Goal: Information Seeking & Learning: Learn about a topic

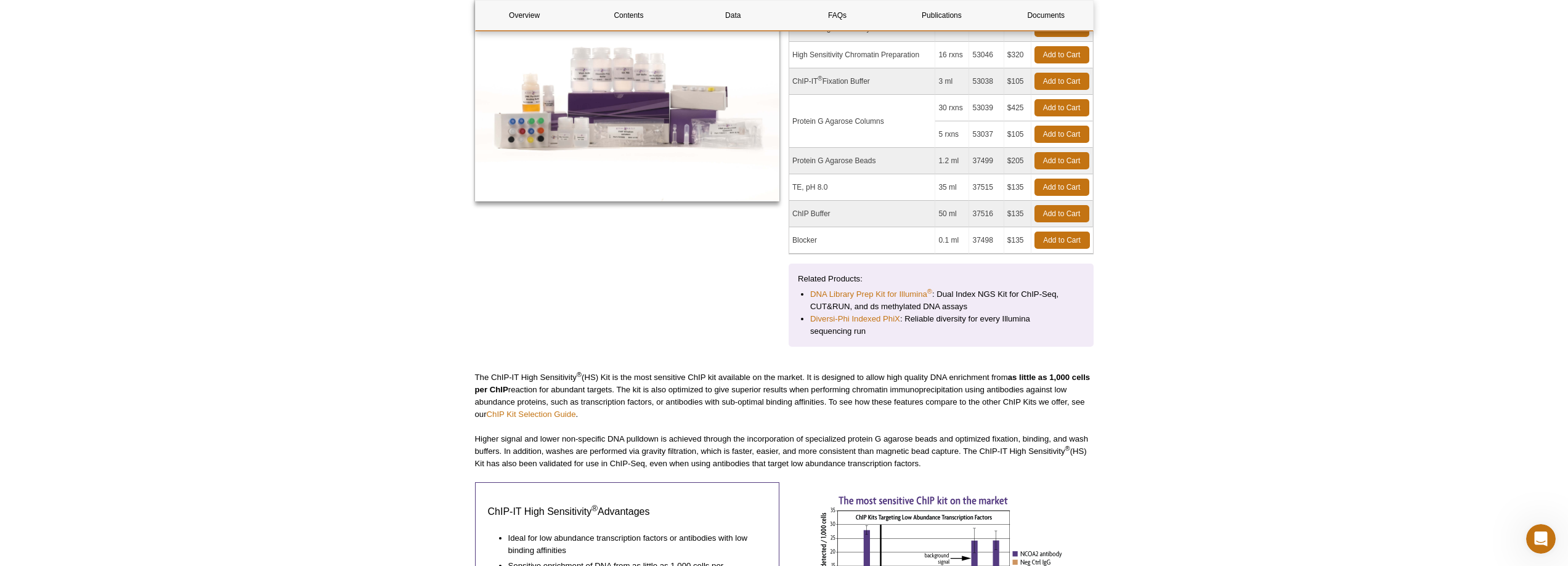
scroll to position [246, 0]
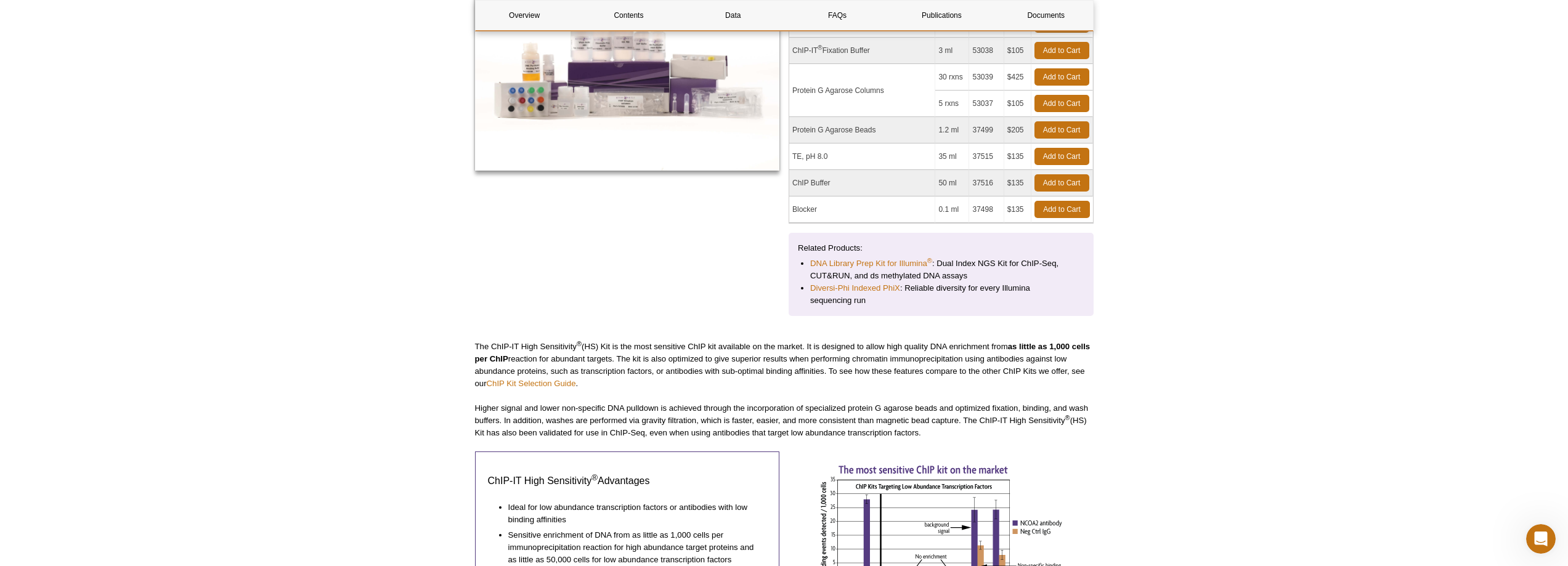
click at [708, 363] on p "The ChIP-IT High Sensitivity ® (HS) Kit is the most sensitive ChIP kit availabl…" at bounding box center [784, 365] width 619 height 49
click at [589, 415] on p "Higher signal and lower non-specific DNA pulldown is achieved through the incor…" at bounding box center [784, 420] width 619 height 37
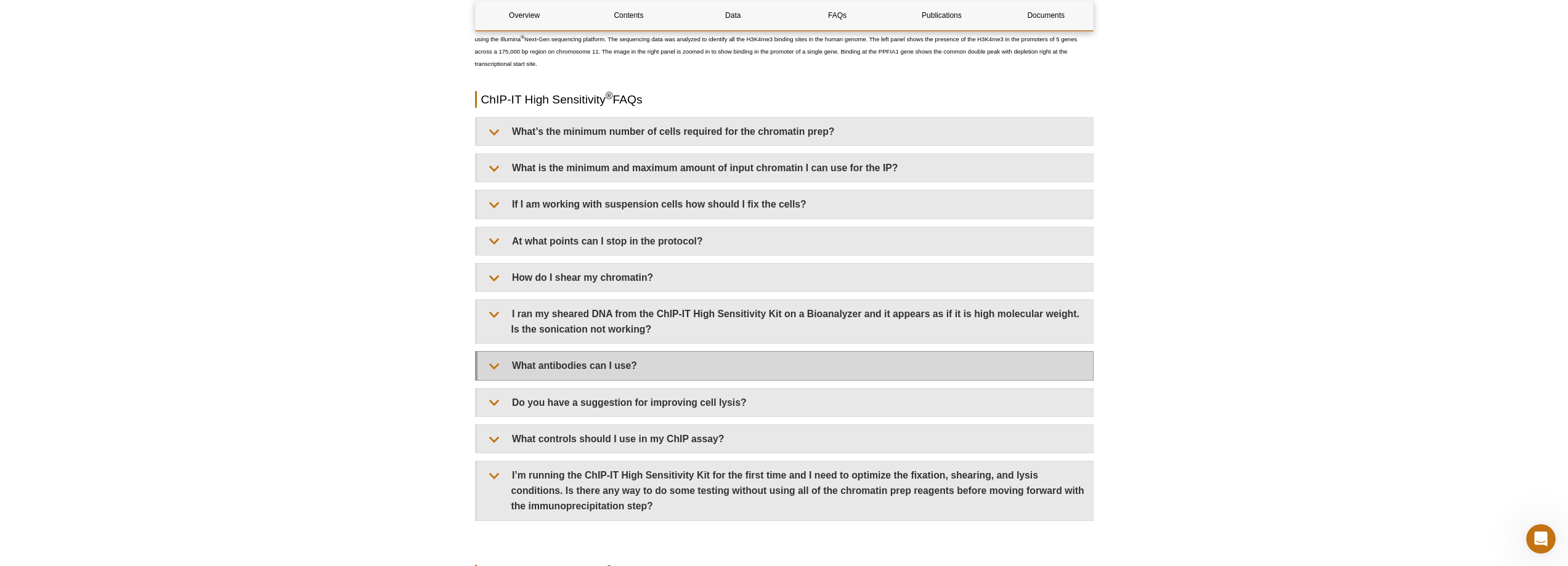
scroll to position [3450, 0]
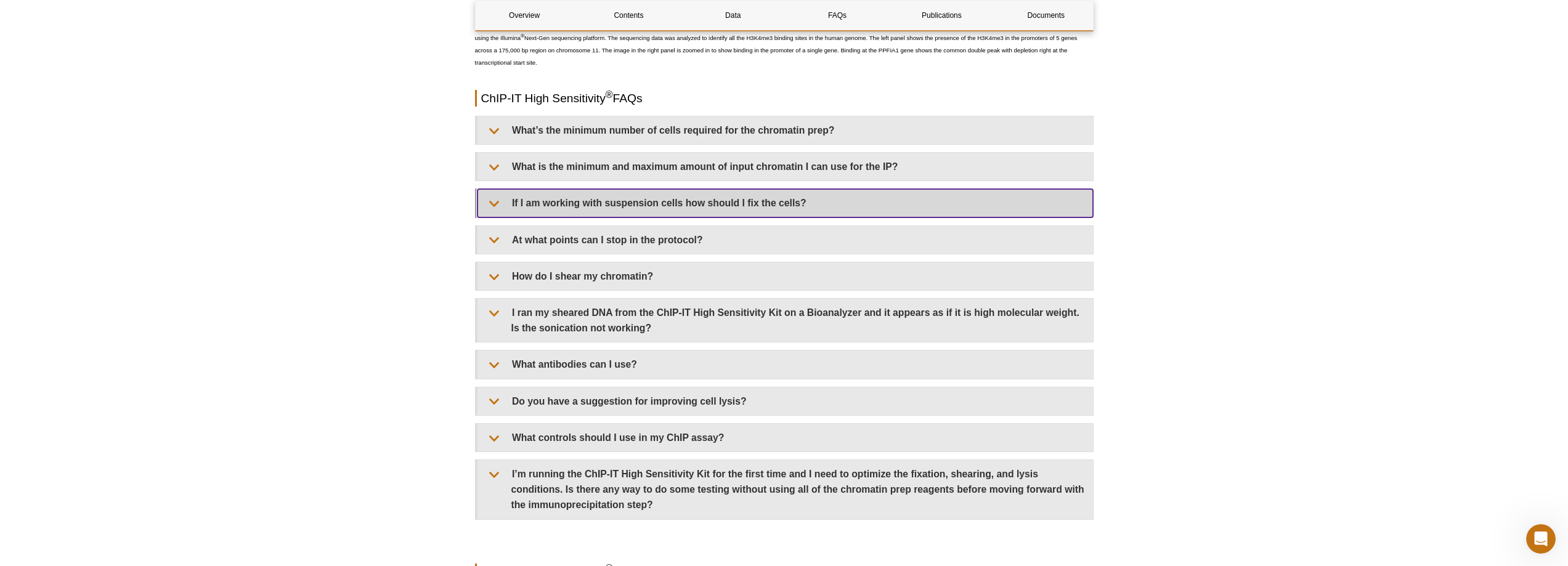
click at [771, 200] on summary "If I am working with suspension cells how should I fix the cells?" at bounding box center [785, 203] width 616 height 28
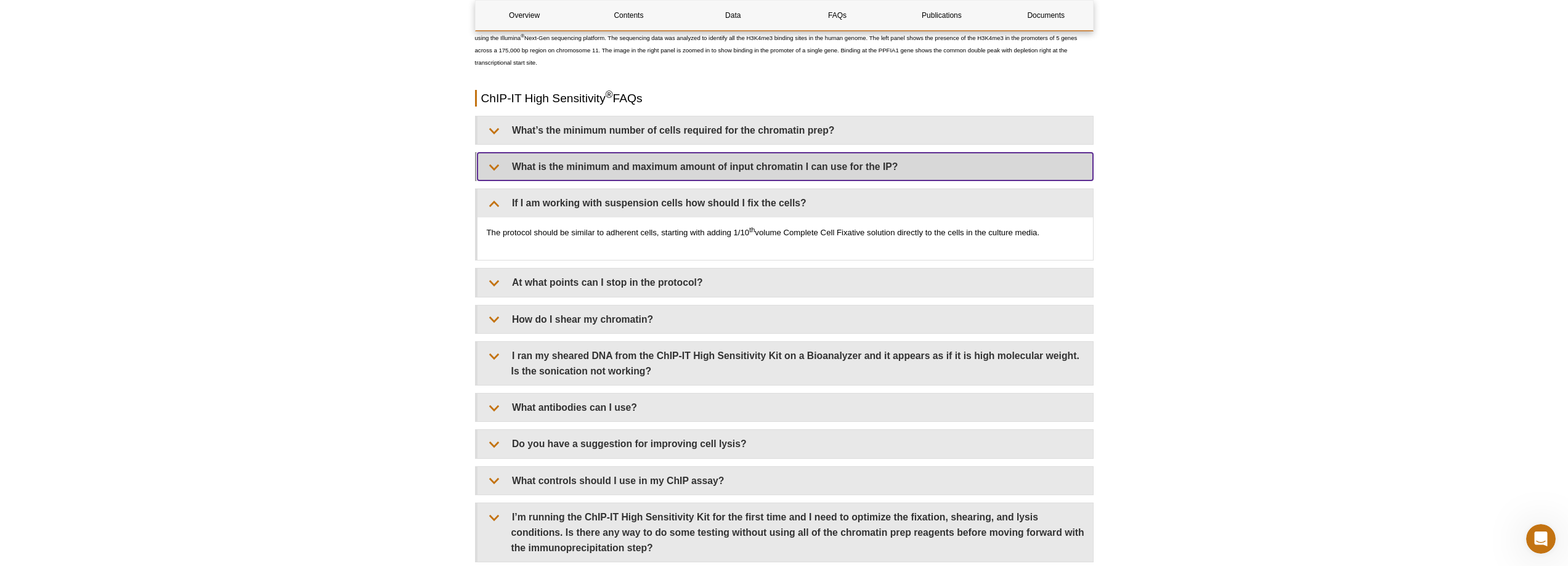
click at [509, 172] on summary "What is the minimum and maximum amount of input chromatin I can use for the IP?" at bounding box center [785, 166] width 616 height 28
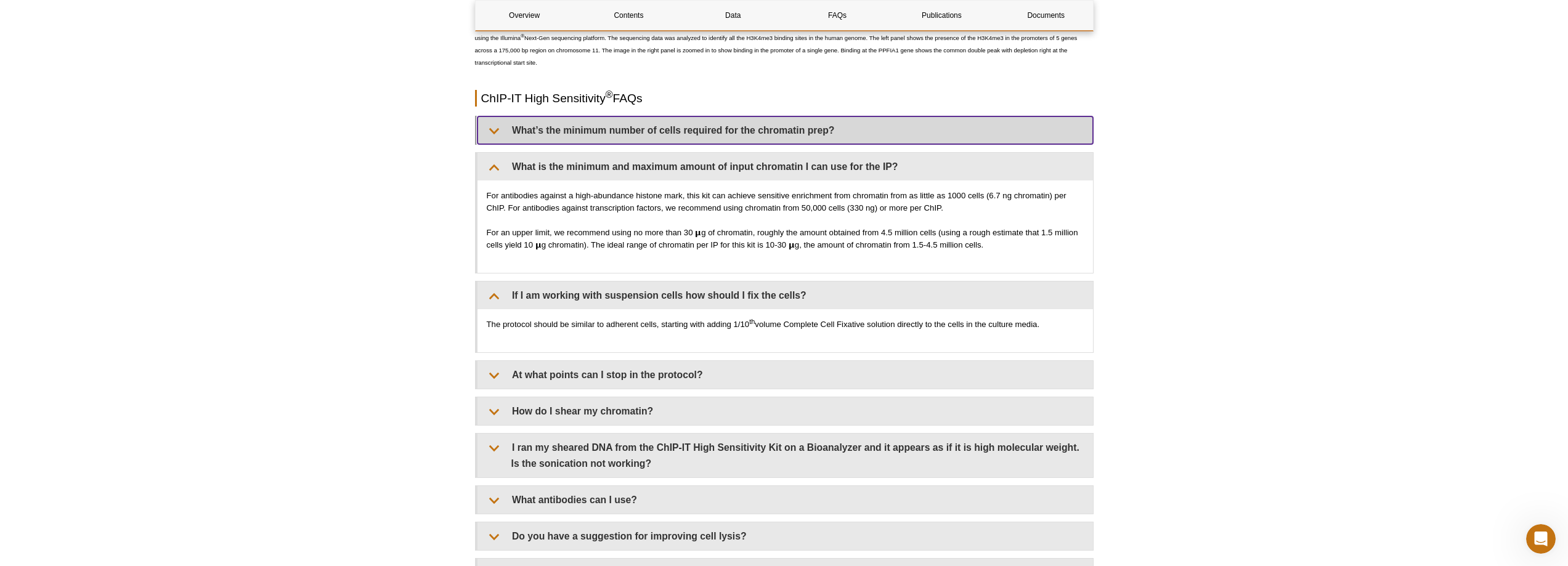
click at [490, 136] on summary "What’s the minimum number of cells required for the chromatin prep?" at bounding box center [785, 130] width 616 height 28
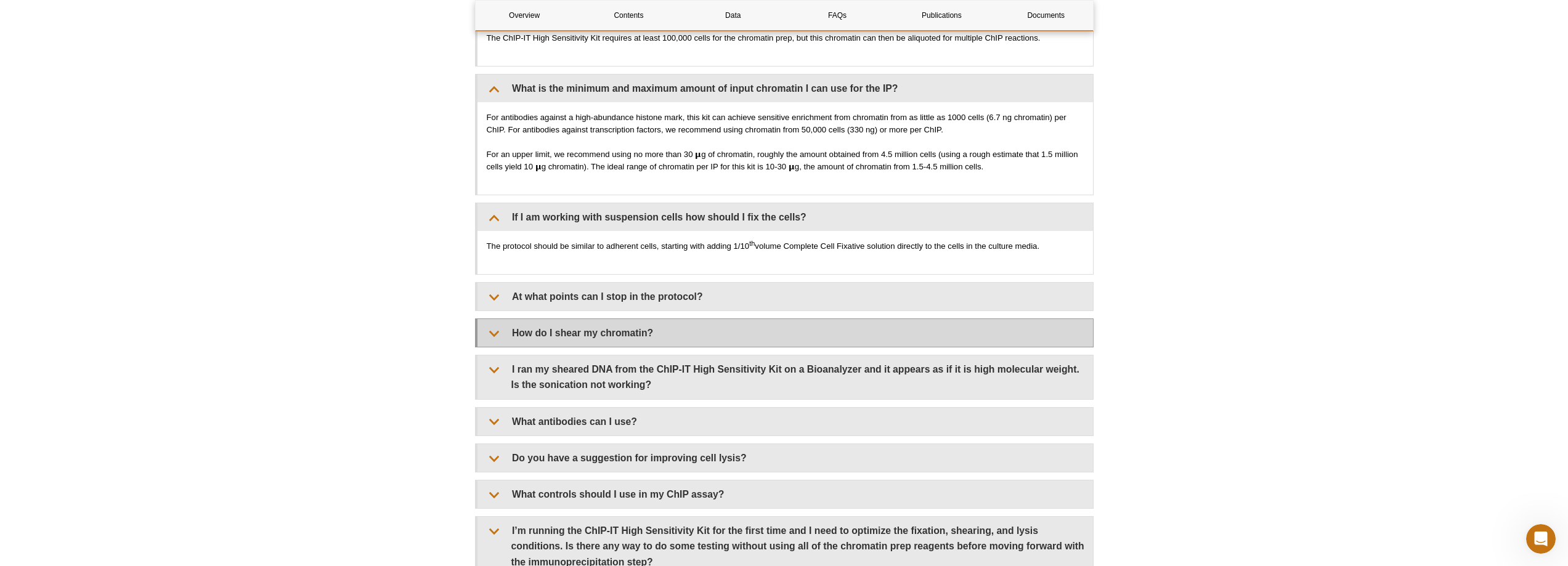
scroll to position [3573, 0]
click at [522, 335] on summary "How do I shear my chromatin?" at bounding box center [785, 331] width 616 height 28
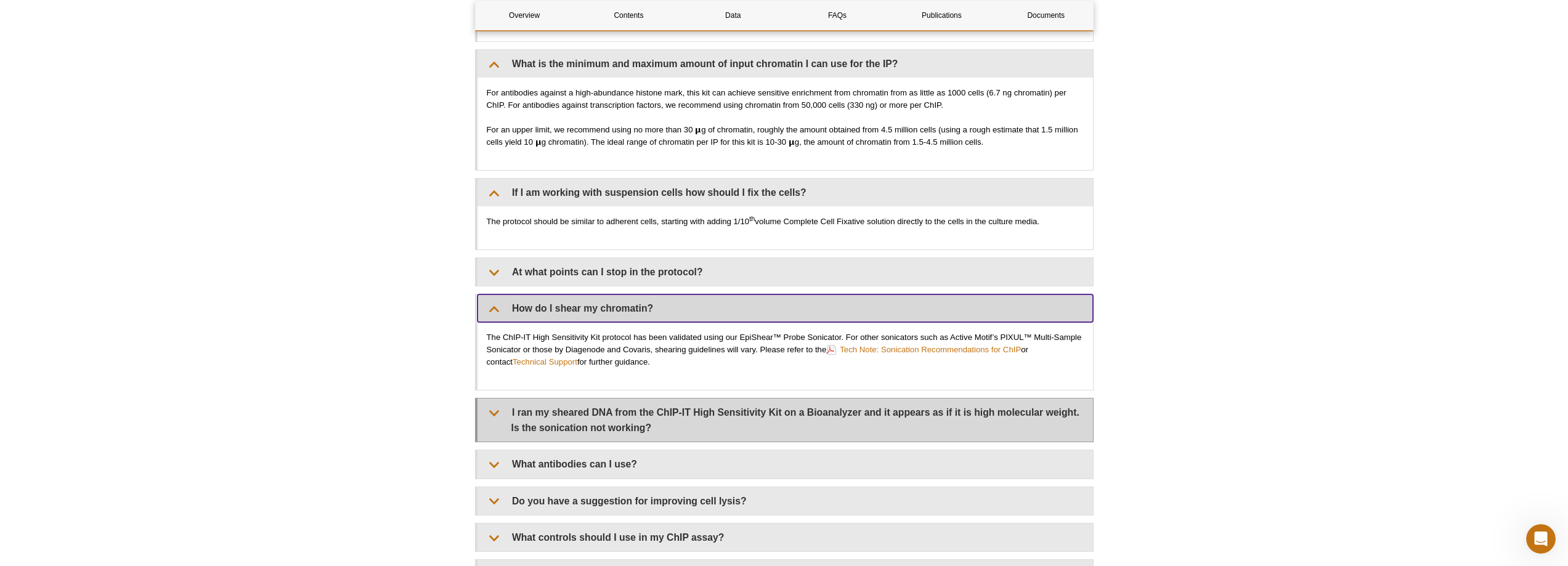
scroll to position [3635, 0]
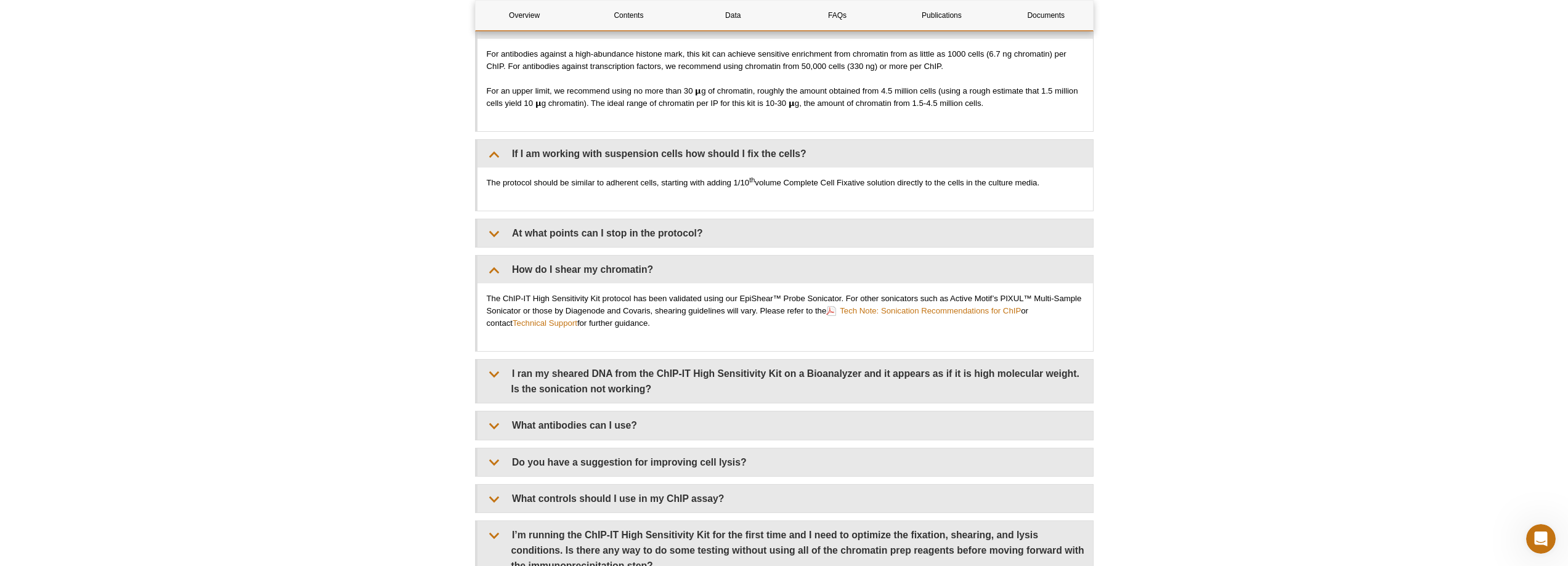
click at [551, 216] on div "What’s the minimum number of cells required for the chromatin prep? The ChIP-IT…" at bounding box center [784, 256] width 619 height 650
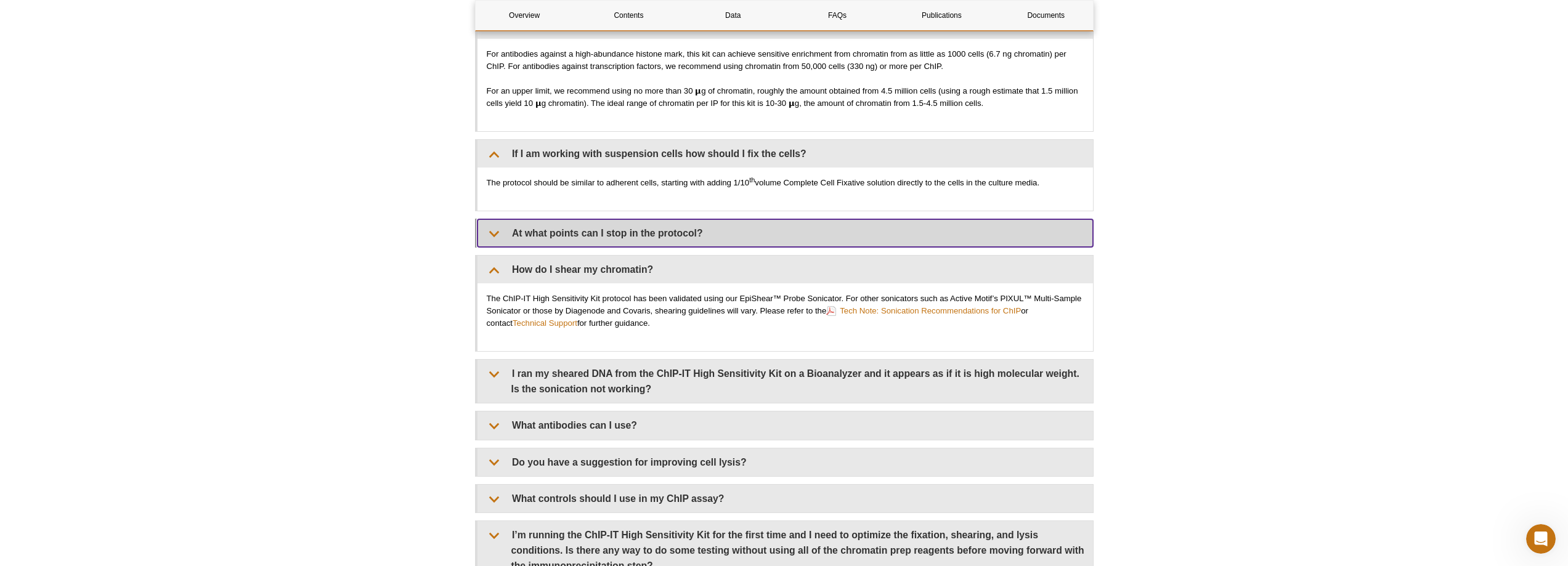
click at [547, 228] on summary "At what points can I stop in the protocol?" at bounding box center [785, 233] width 616 height 28
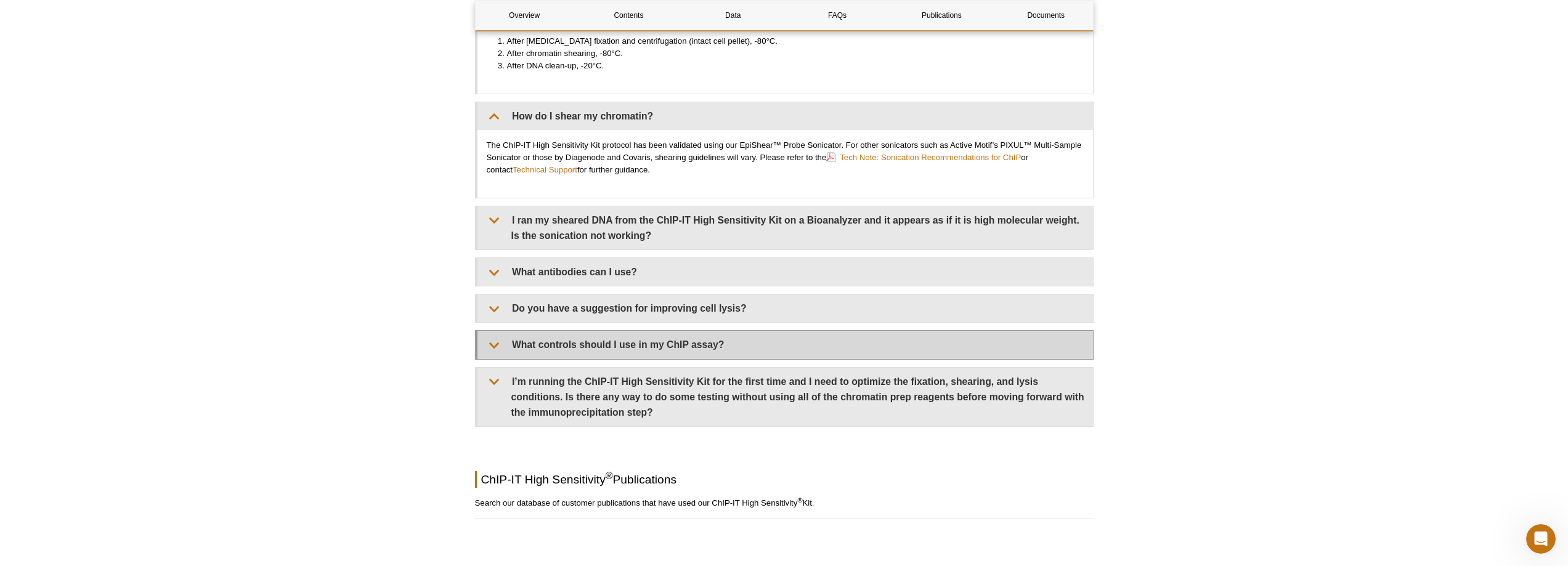
scroll to position [3881, 0]
click at [507, 352] on summary "What controls should I use in my ChIP assay?" at bounding box center [785, 344] width 616 height 28
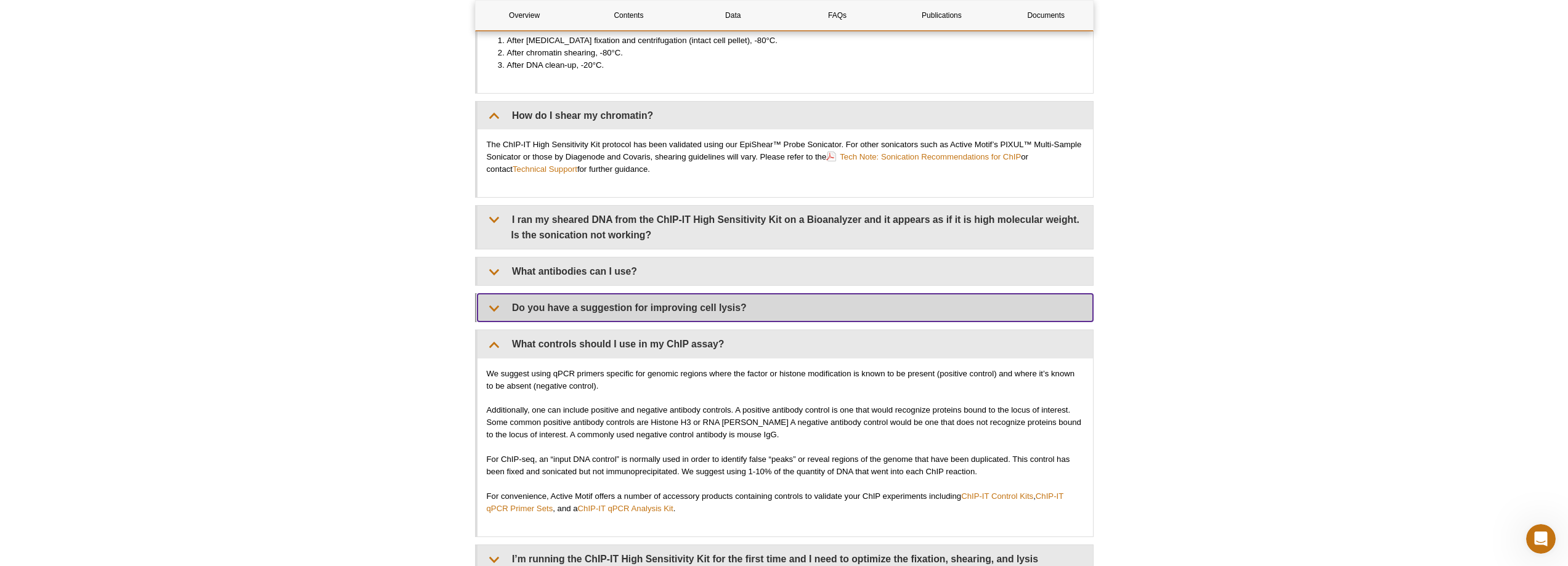
click at [505, 310] on summary "Do you have a suggestion for improving cell lysis?" at bounding box center [785, 307] width 616 height 28
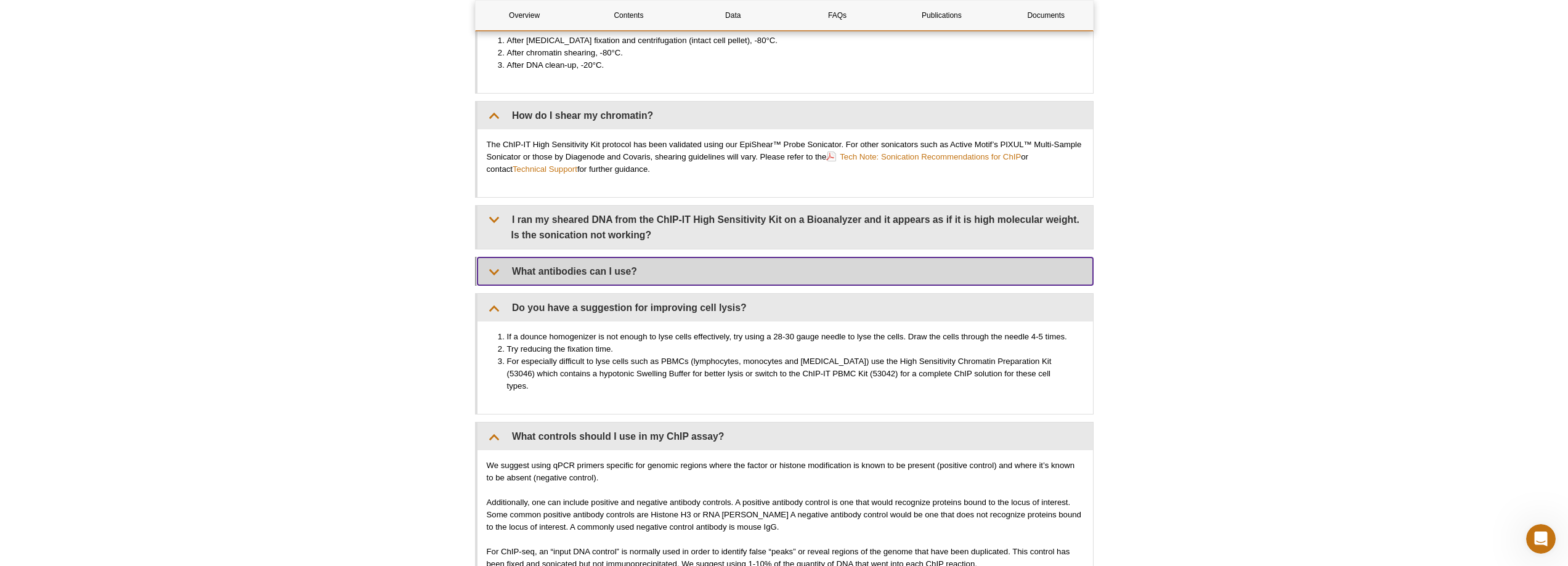
click at [492, 276] on summary "What antibodies can I use?" at bounding box center [785, 271] width 616 height 28
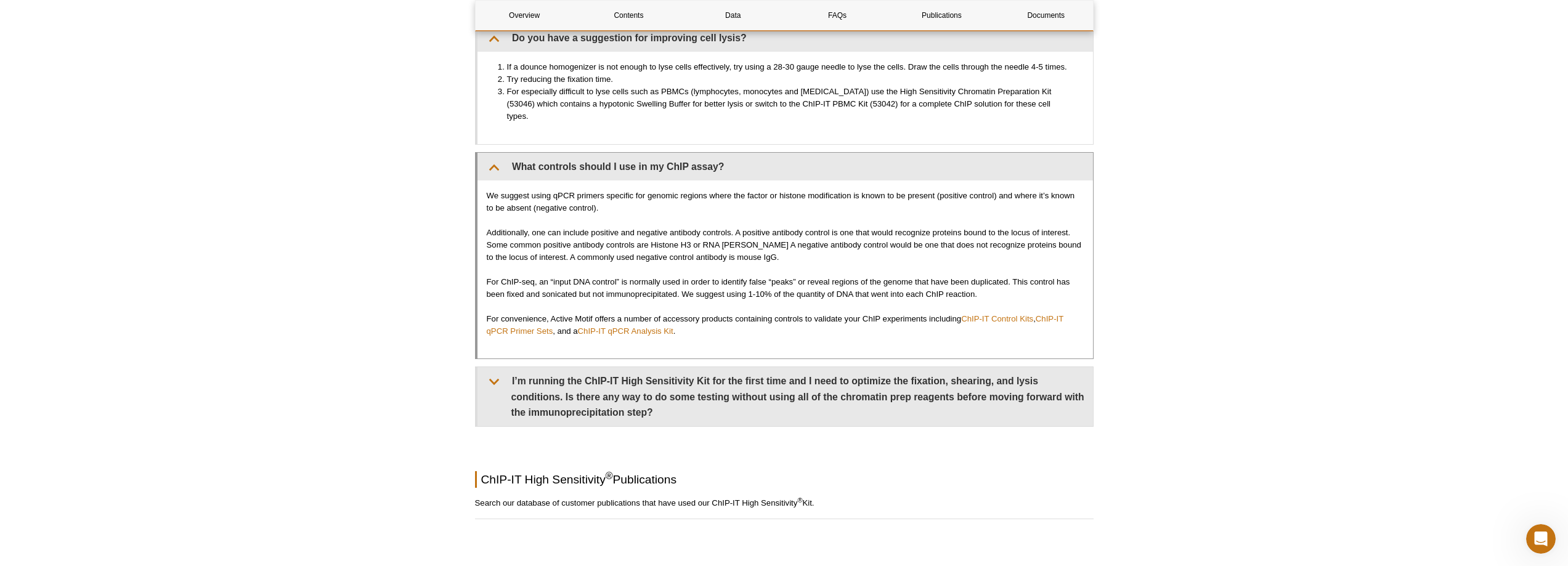
scroll to position [4250, 0]
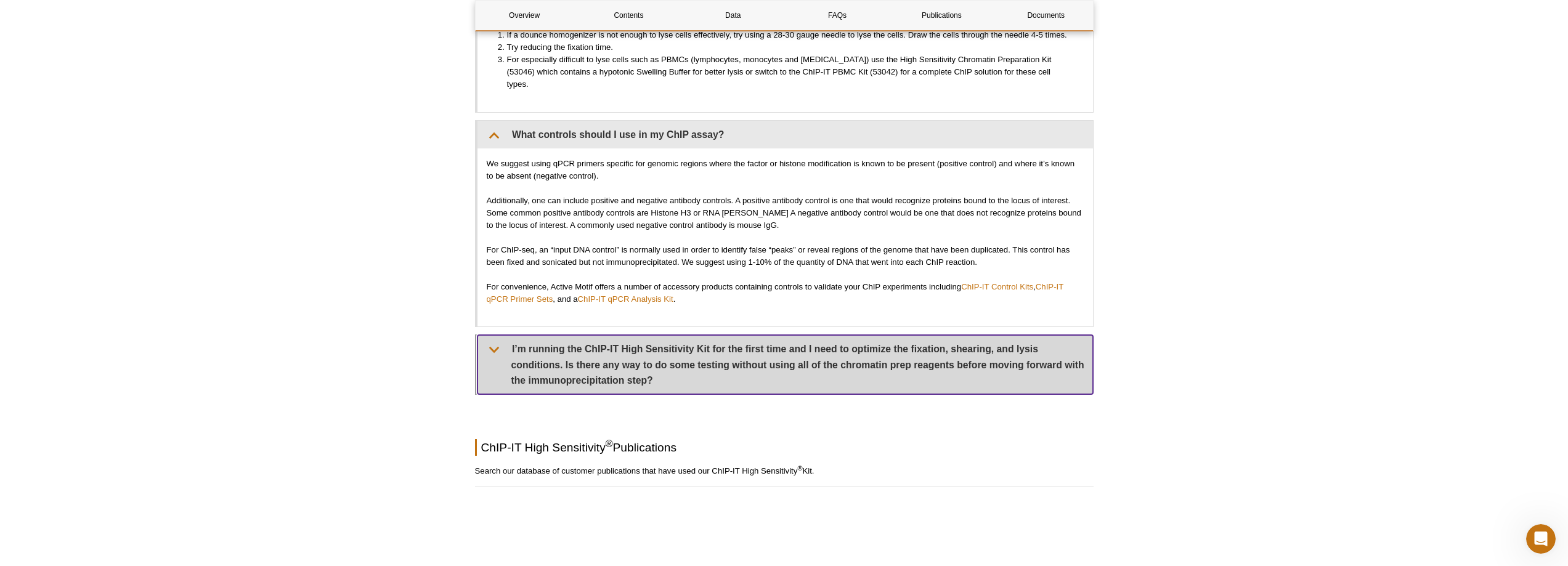
click at [506, 353] on summary "I’m running the ChIP-IT High Sensitivity Kit for the first time and I need to o…" at bounding box center [785, 365] width 616 height 59
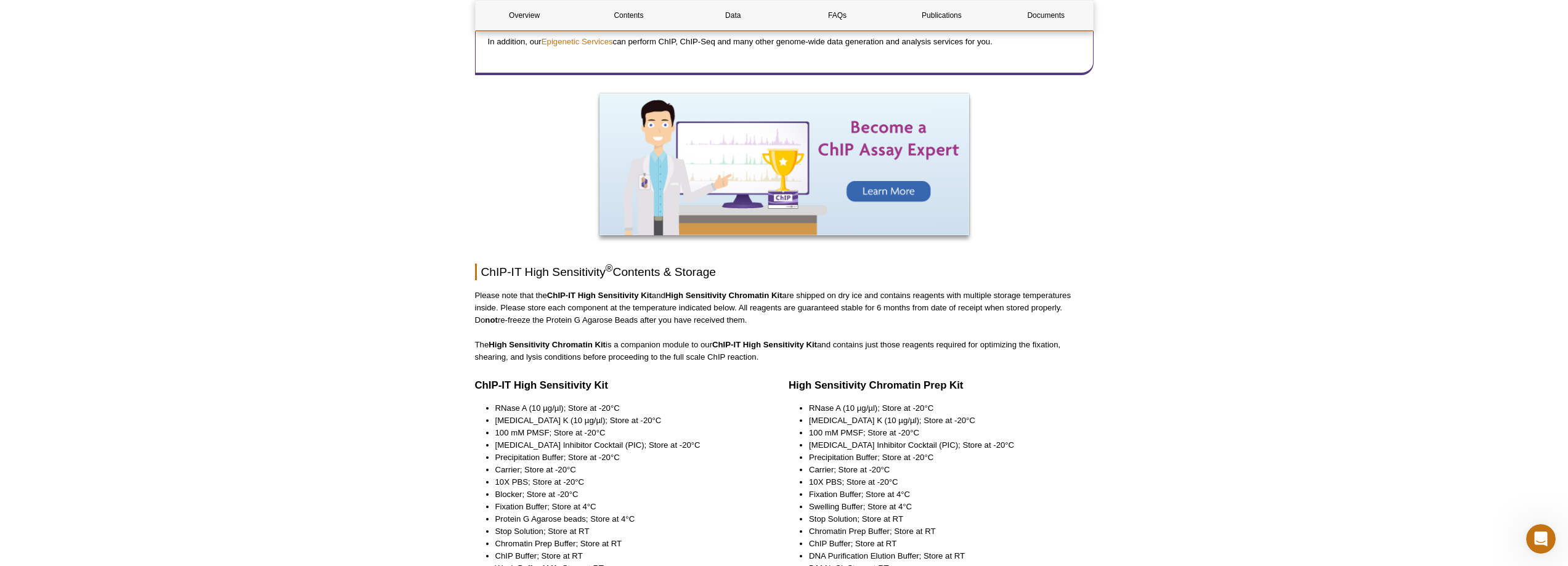
scroll to position [1110, 0]
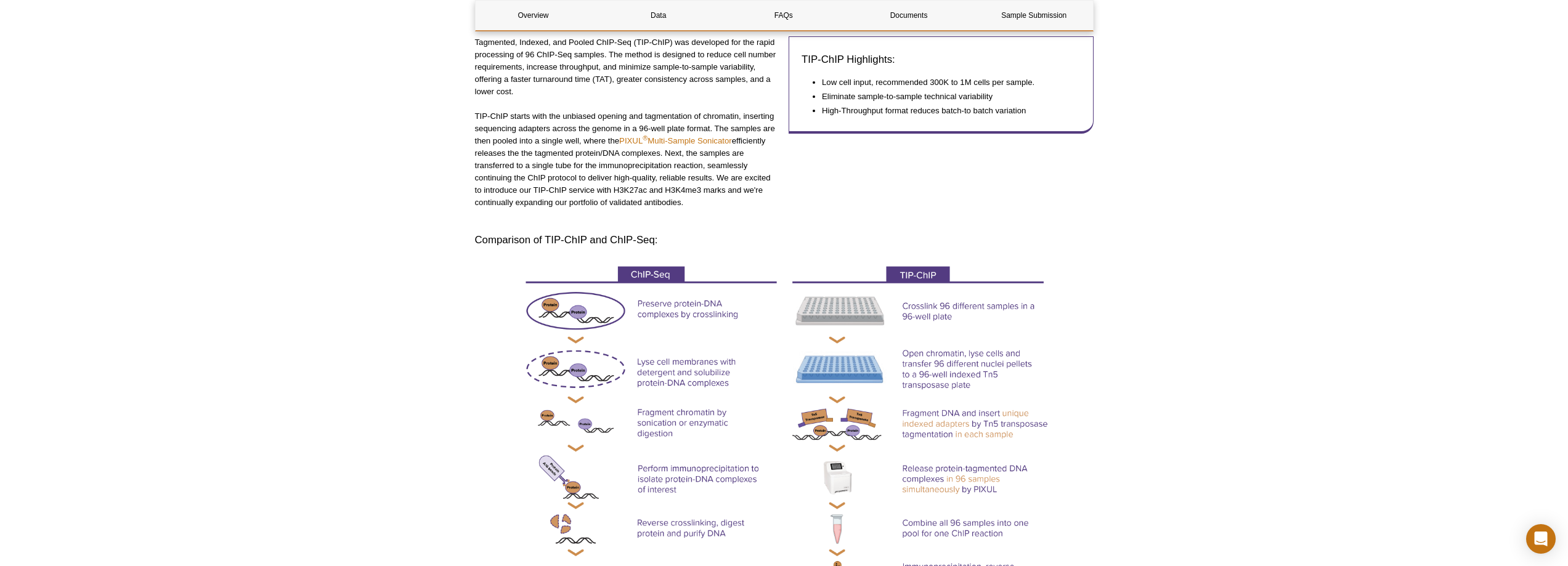
scroll to position [166, 0]
